Goal: Navigation & Orientation: Understand site structure

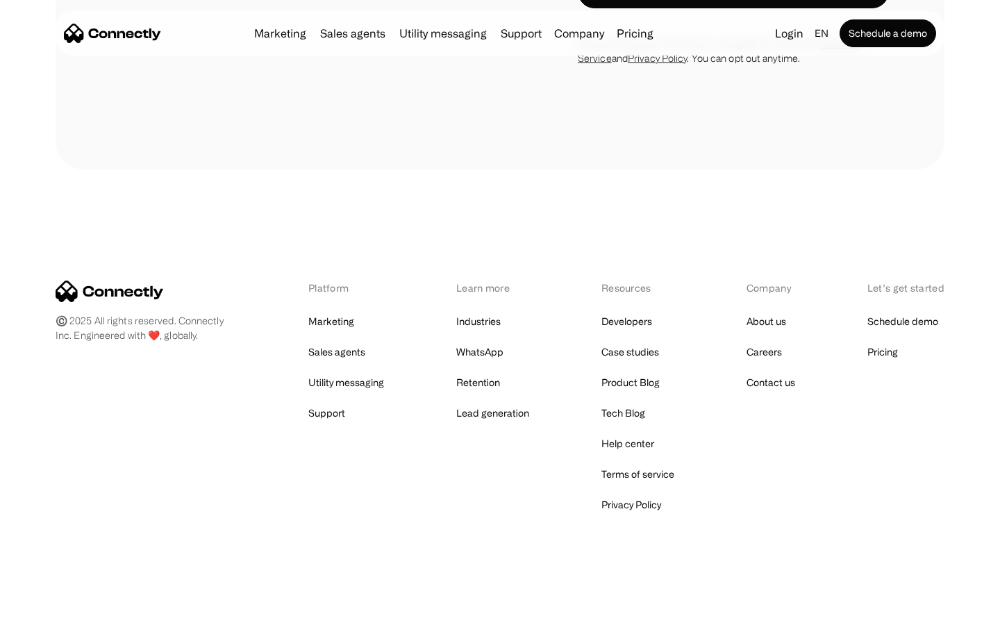
scroll to position [3661, 0]
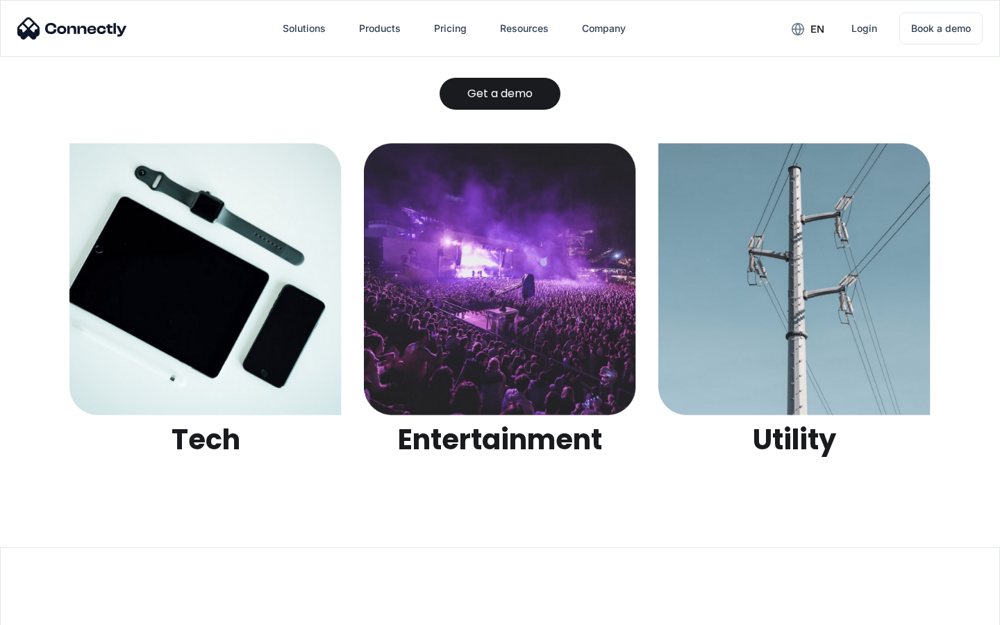
scroll to position [4383, 0]
